Goal: Transaction & Acquisition: Obtain resource

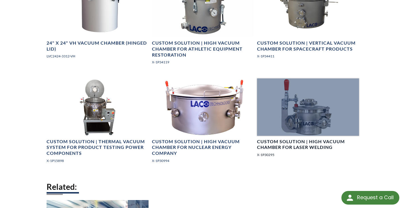
scroll to position [900, 0]
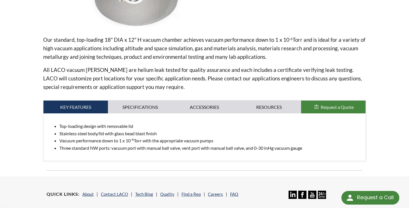
scroll to position [180, 0]
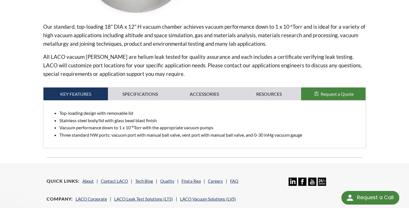
click at [319, 92] on icon "submit" at bounding box center [316, 94] width 7 height 4
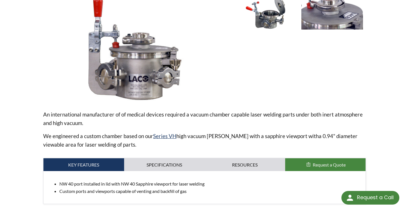
scroll to position [97, 0]
